Goal: Task Accomplishment & Management: Manage account settings

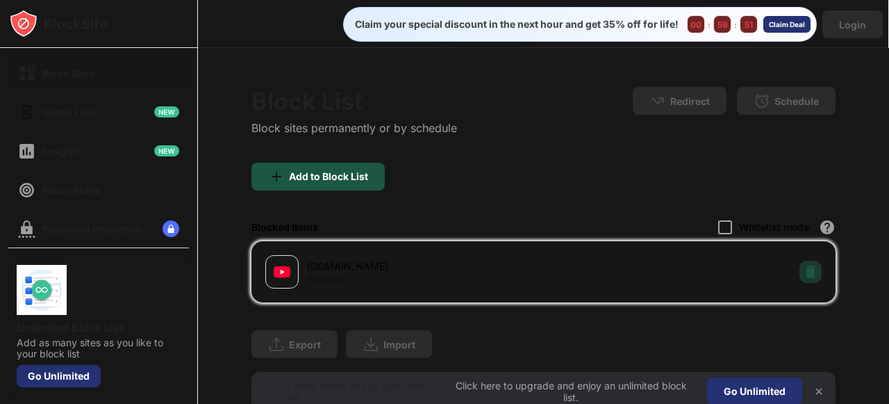
click at [806, 272] on img at bounding box center [811, 272] width 14 height 14
